Goal: Transaction & Acquisition: Purchase product/service

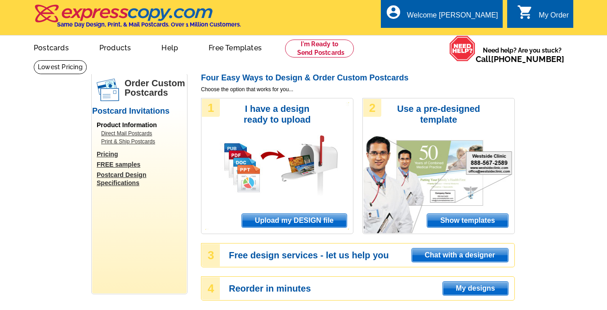
click at [292, 216] on span "Upload my DESIGN file" at bounding box center [294, 220] width 105 height 13
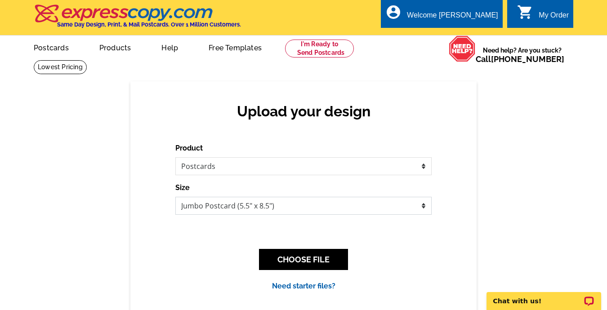
click at [274, 203] on select "Jumbo Postcard (5.5" x 8.5") Regular Postcard (4.25" x 5.6") Panoramic Postcard…" at bounding box center [303, 206] width 256 height 18
select select "1"
click at [282, 257] on button "CHOOSE FILE" at bounding box center [303, 259] width 89 height 21
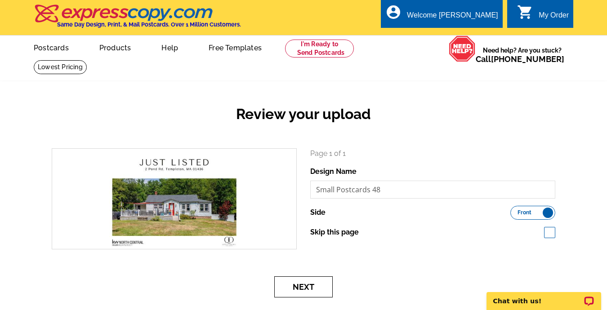
click at [296, 290] on button "Next" at bounding box center [303, 287] width 58 height 21
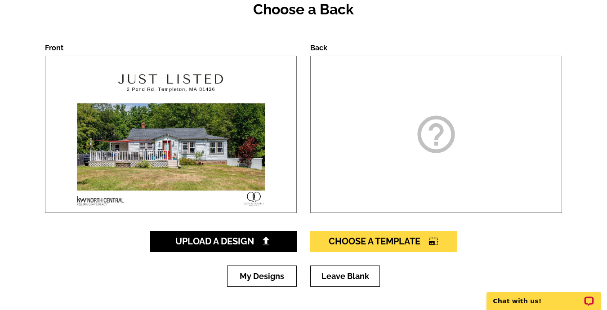
scroll to position [121, 0]
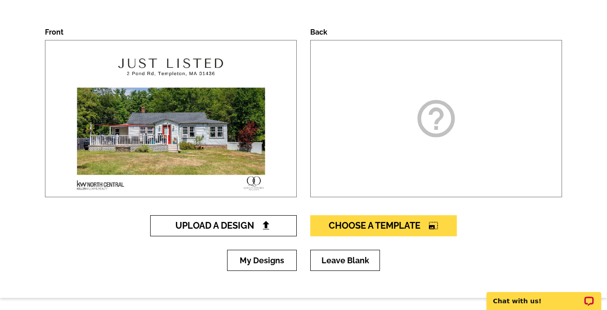
click at [252, 228] on span "Upload A Design" at bounding box center [223, 225] width 97 height 11
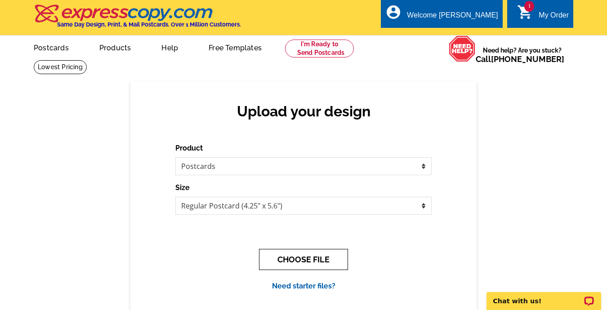
click at [288, 254] on button "CHOOSE FILE" at bounding box center [303, 259] width 89 height 21
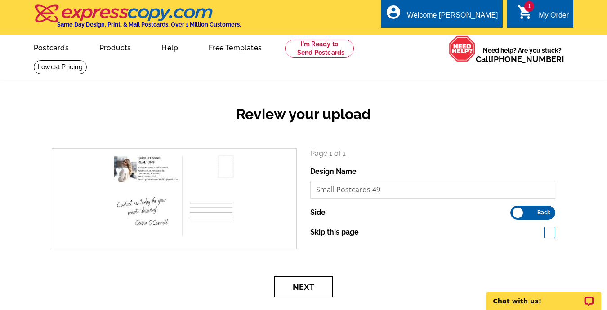
click at [300, 288] on button "Next" at bounding box center [303, 287] width 58 height 21
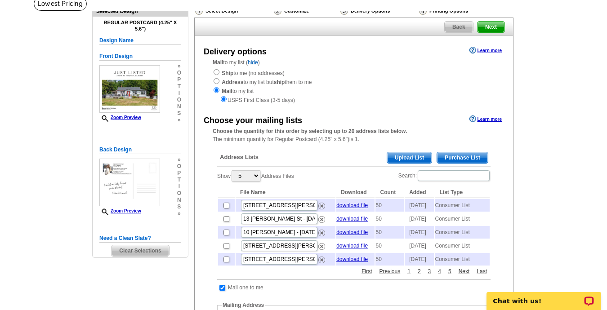
scroll to position [83, 0]
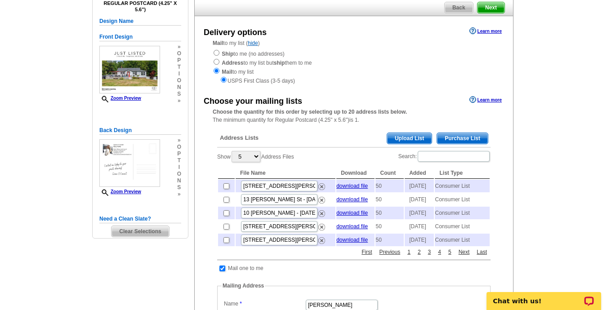
click at [468, 139] on span "Purchase List" at bounding box center [462, 138] width 51 height 11
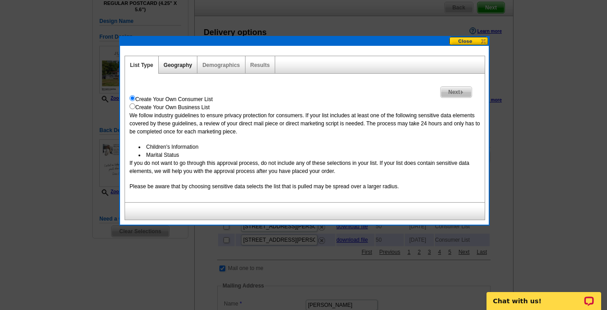
click at [178, 66] on link "Geography" at bounding box center [178, 65] width 28 height 6
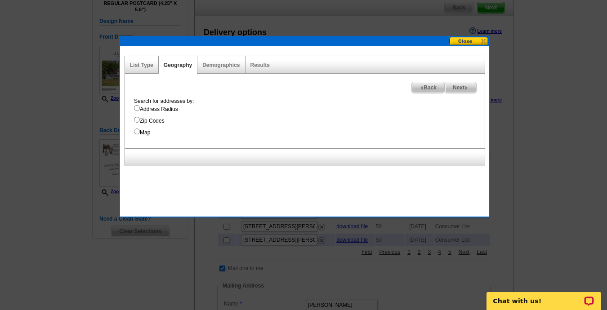
click at [164, 110] on label "Address Radius" at bounding box center [309, 109] width 351 height 8
click at [140, 110] on input "Address Radius" at bounding box center [137, 108] width 6 height 6
radio input "true"
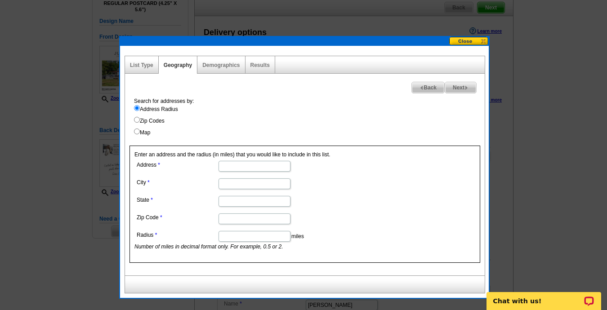
click at [240, 166] on input "Address" at bounding box center [255, 166] width 72 height 11
type input "2 Pond Rd"
click at [252, 188] on input "City" at bounding box center [255, 184] width 72 height 11
type input "Templeton"
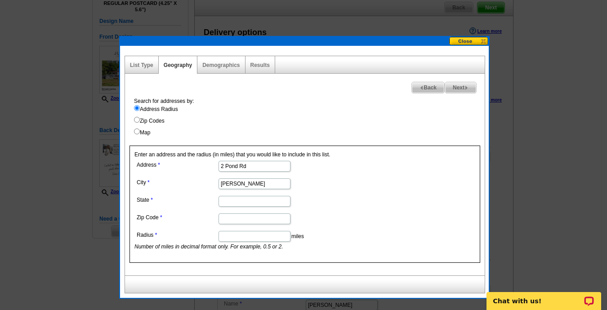
click at [245, 198] on input "State" at bounding box center [255, 201] width 72 height 11
type input "MA"
click at [315, 207] on dd "MA" at bounding box center [254, 201] width 239 height 14
click at [259, 219] on input "Zip Code" at bounding box center [255, 219] width 72 height 11
click at [319, 226] on dl "Address 2 Pond Rd City Templeton State MA Zip Code Radius miles Number of miles…" at bounding box center [254, 205] width 239 height 92
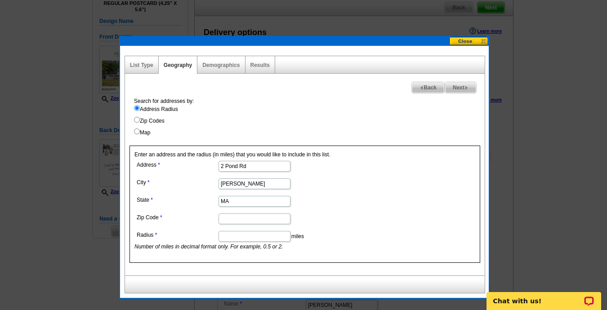
click at [223, 235] on input "Radius" at bounding box center [255, 236] width 72 height 11
type input "1"
click at [234, 214] on input "Zip Code" at bounding box center [255, 219] width 72 height 11
type input "01436"
click at [354, 203] on dd "MA" at bounding box center [254, 201] width 239 height 14
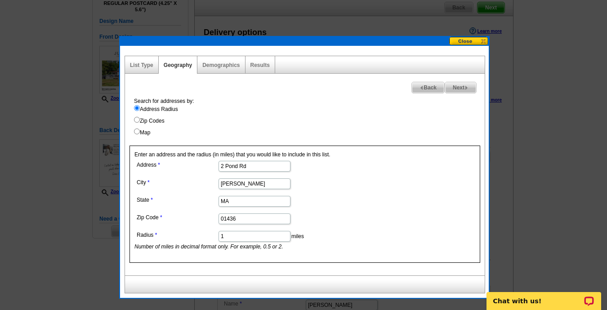
click at [463, 86] on span "Next" at bounding box center [460, 87] width 31 height 11
select select
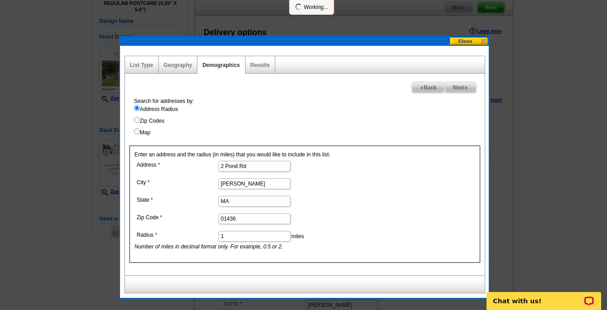
select select
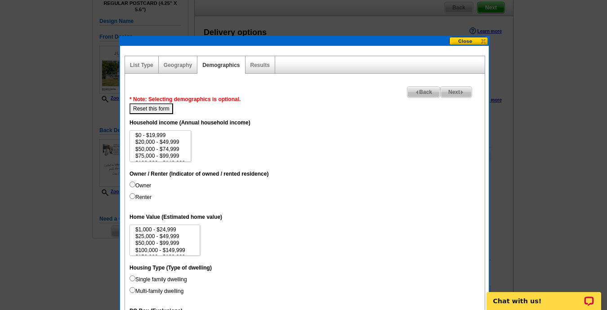
click at [457, 93] on span "Next" at bounding box center [456, 92] width 31 height 11
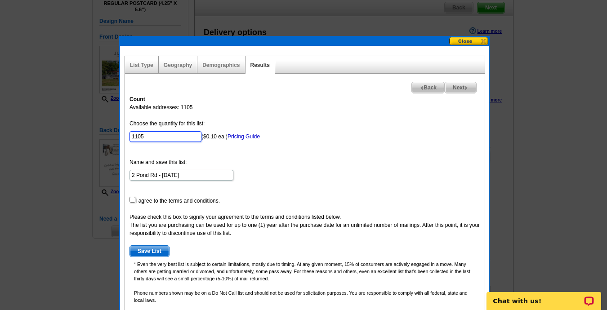
click at [156, 138] on input "1105" at bounding box center [166, 136] width 72 height 11
type input "50"
click at [134, 201] on input "checkbox" at bounding box center [133, 200] width 6 height 6
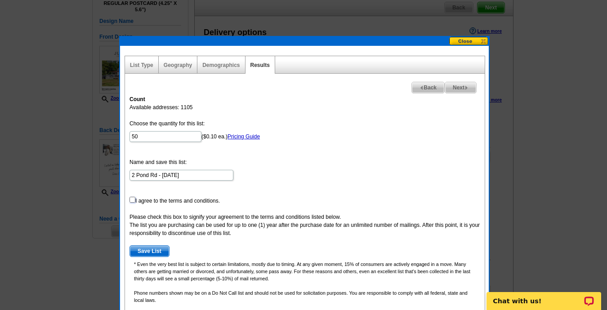
checkbox input "true"
click at [144, 253] on span "Save List" at bounding box center [149, 251] width 39 height 11
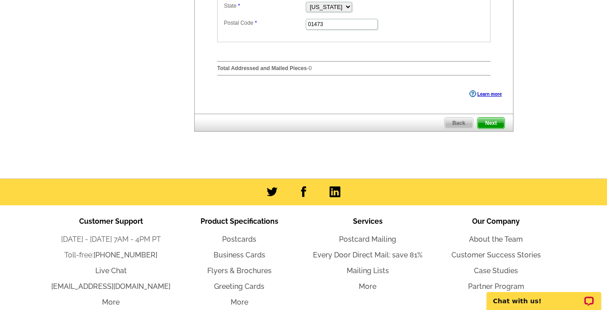
scroll to position [529, 0]
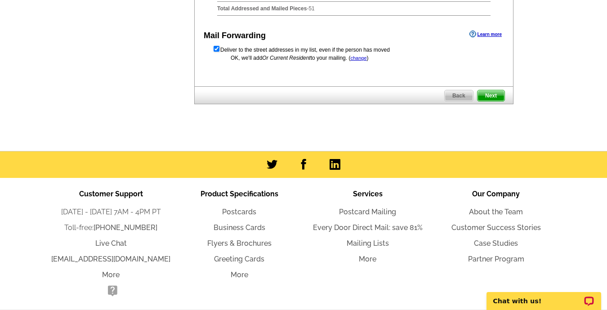
click at [496, 101] on span "Next" at bounding box center [491, 95] width 27 height 11
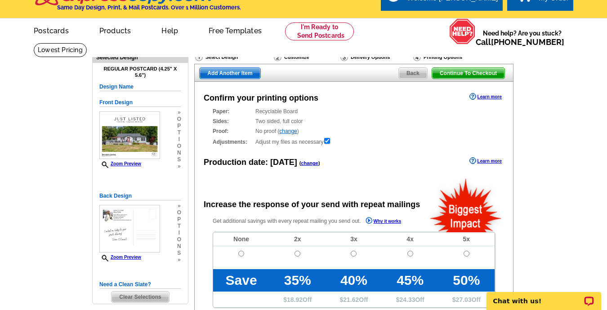
radio input "false"
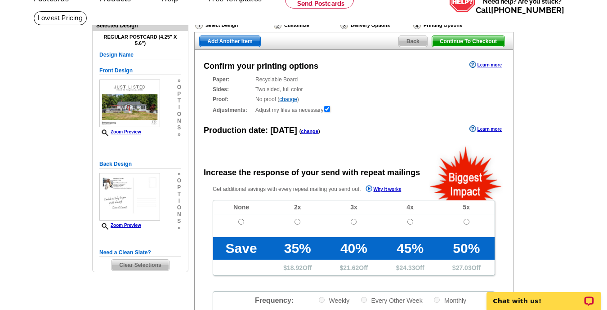
click at [238, 223] on td at bounding box center [241, 226] width 56 height 23
click at [241, 221] on input "radio" at bounding box center [241, 222] width 6 height 6
radio input "true"
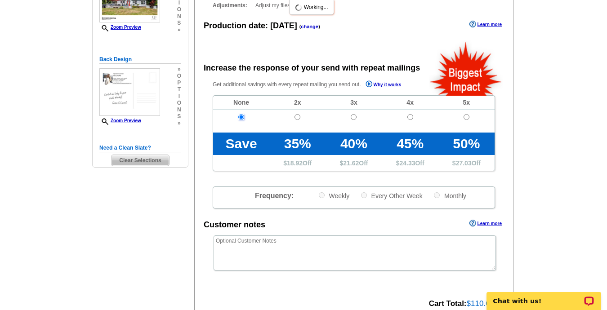
scroll to position [235, 0]
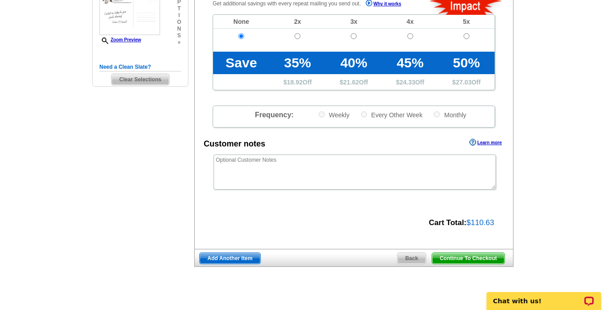
drag, startPoint x: 454, startPoint y: 261, endPoint x: 397, endPoint y: 190, distance: 90.9
click at [454, 261] on span "Continue To Checkout" at bounding box center [468, 258] width 72 height 11
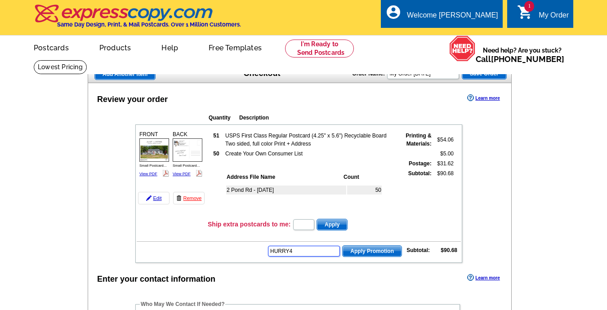
type input "HURRY40"
click at [144, 175] on link "View PDF" at bounding box center [148, 174] width 18 height 4
click at [146, 174] on link "View PDF" at bounding box center [148, 174] width 18 height 4
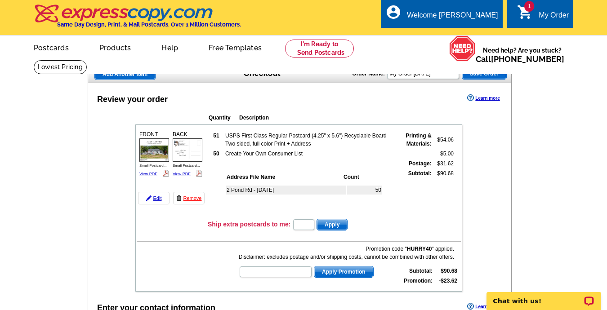
type input "HURRY40"
type input "CHAT2"
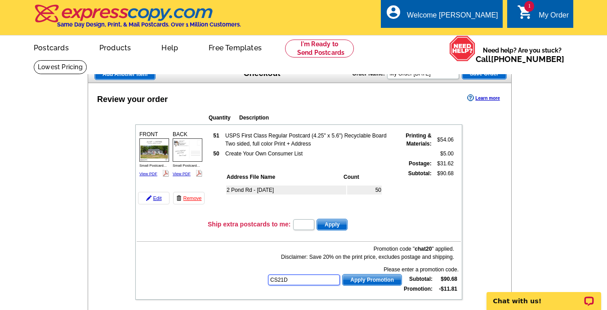
type input "CS21DE"
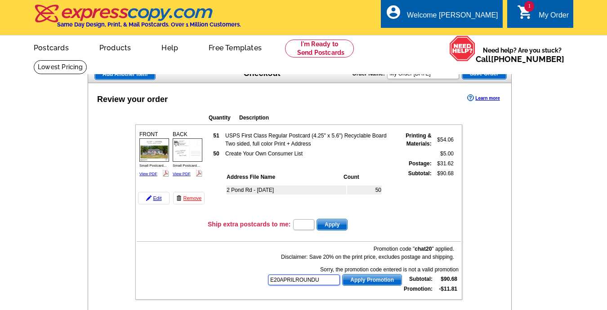
type input "E20APRILROUNDUP"
type input "E20DAD"
type input "E20HAN"
